Goal: Transaction & Acquisition: Purchase product/service

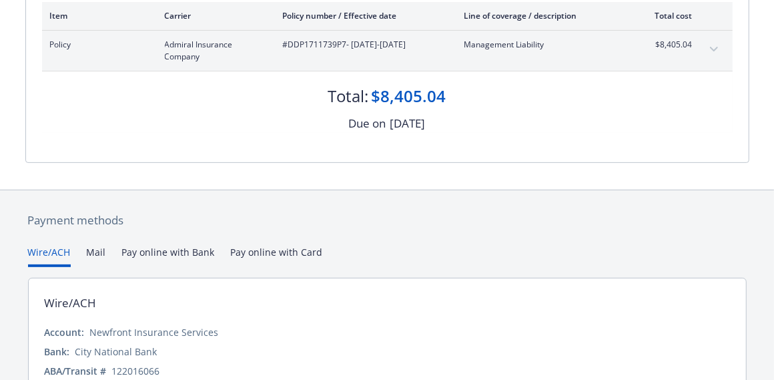
scroll to position [307, 0]
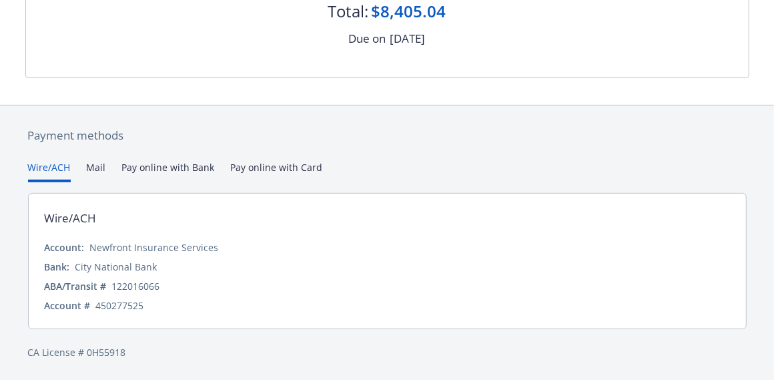
click at [260, 166] on div "Payment methods Wire/ACH Mail Pay online with Bank Pay online with Card Wire/AC…" at bounding box center [387, 243] width 724 height 276
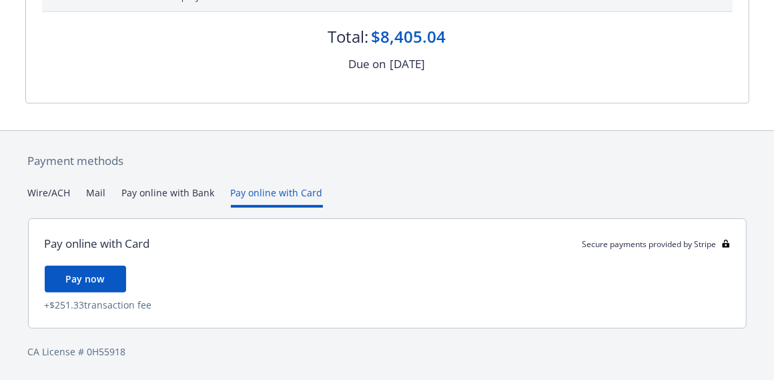
scroll to position [281, 0]
click at [179, 189] on button "Pay online with Bank" at bounding box center [168, 197] width 93 height 22
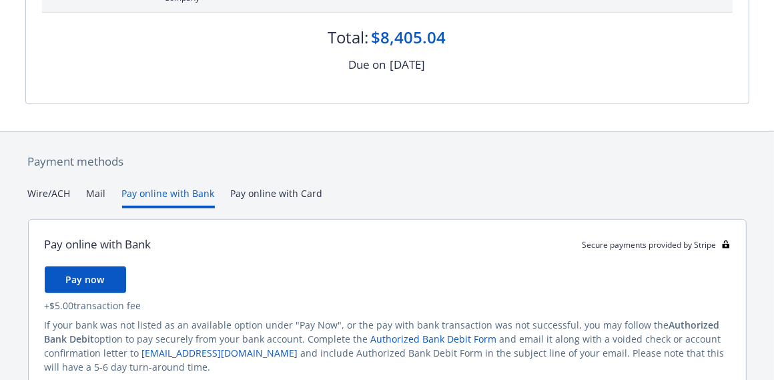
click at [43, 188] on button "Wire/ACH" at bounding box center [49, 197] width 43 height 22
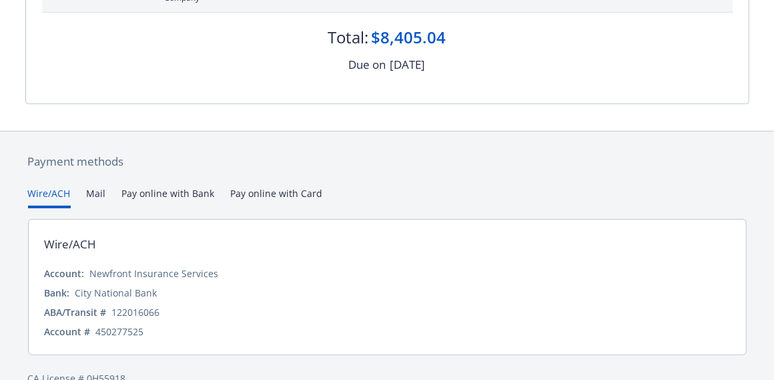
click at [267, 164] on div "Payment methods Wire/ACH Mail Pay online with Bank Pay online with Card Wire/AC…" at bounding box center [387, 269] width 724 height 276
